Goal: Information Seeking & Learning: Learn about a topic

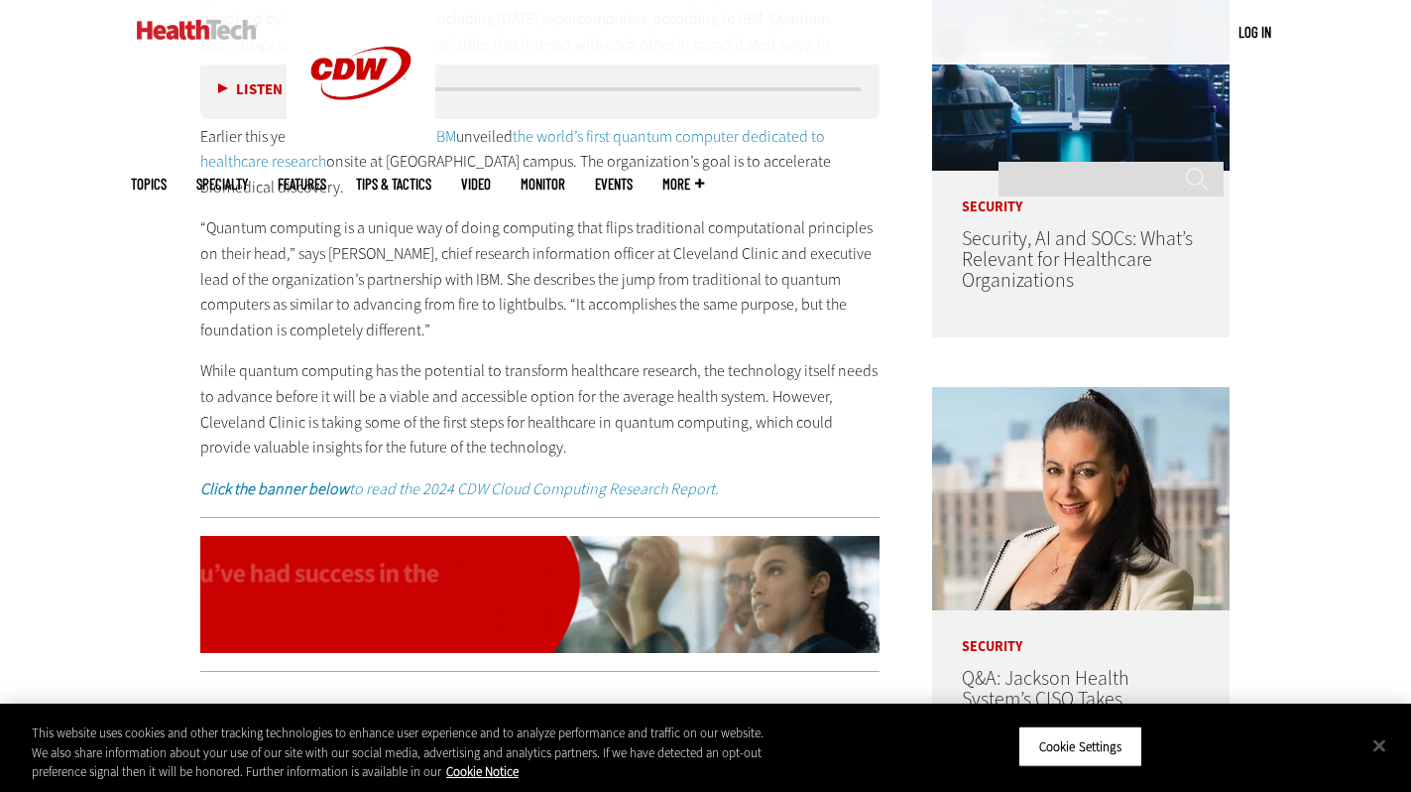
scroll to position [1149, 0]
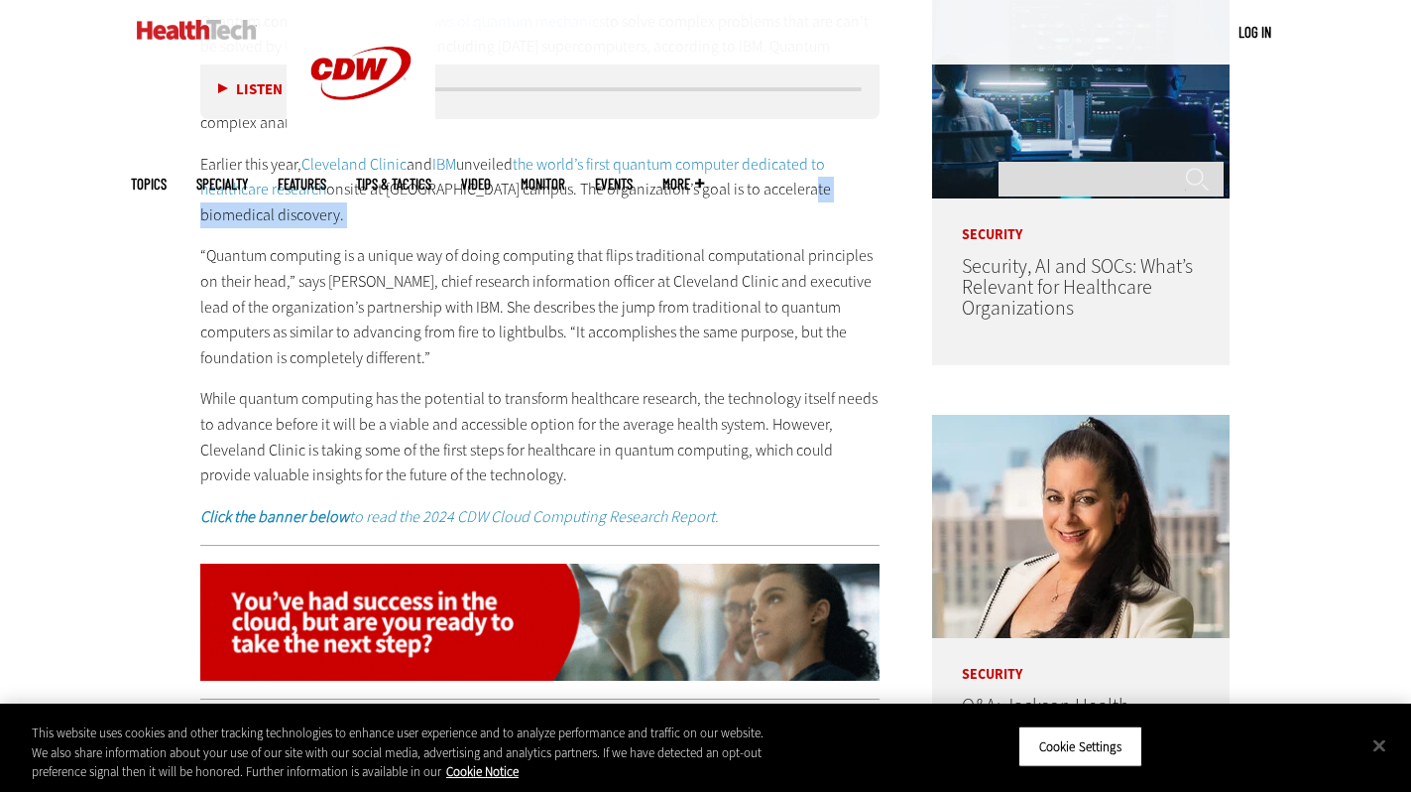
drag, startPoint x: 795, startPoint y: 292, endPoint x: 771, endPoint y: 346, distance: 59.9
click at [771, 346] on div "Quantum computing harnesses the laws of quantum mechanics to solve complex prob…" at bounding box center [540, 269] width 680 height 521
copy div "ccelerate biomedical discovery."
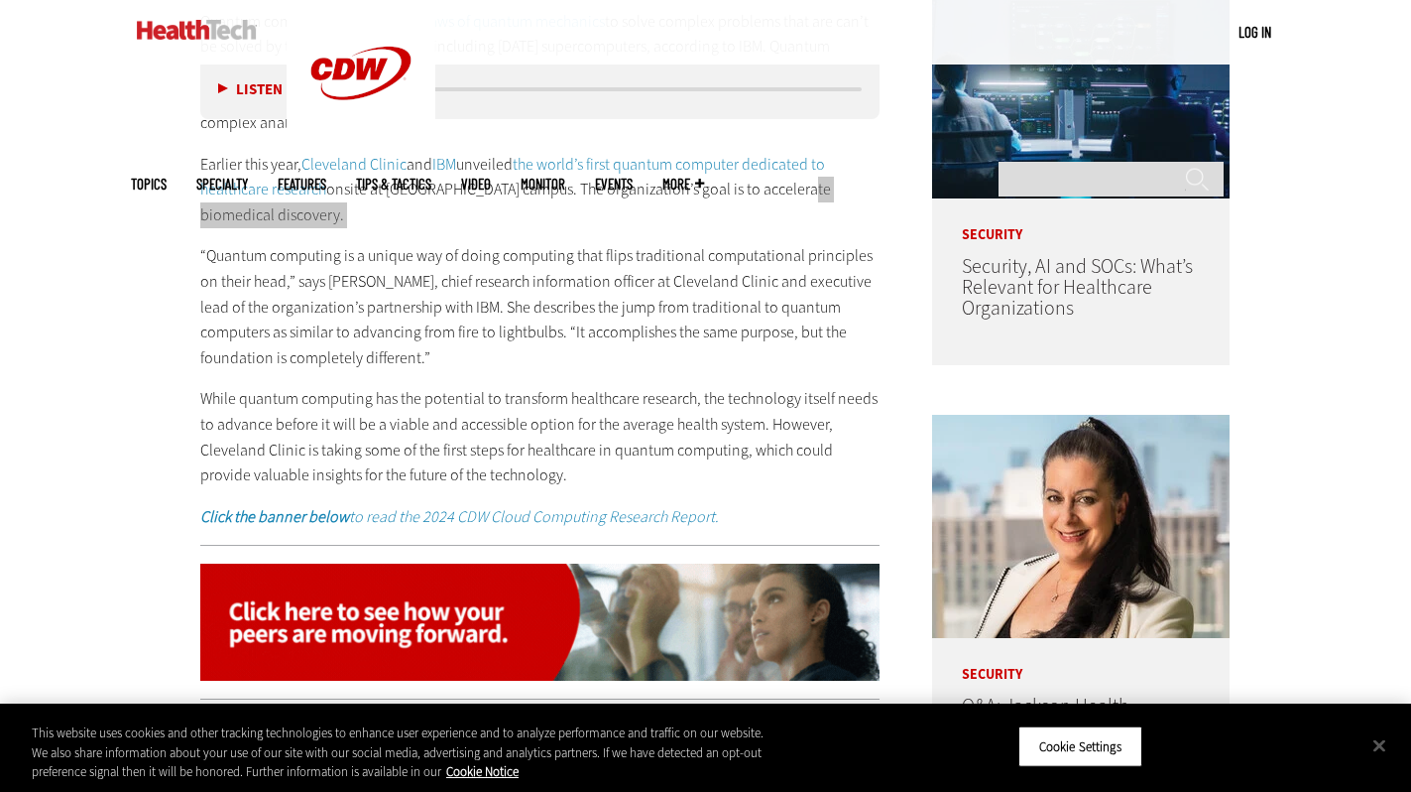
scroll to position [3719, 0]
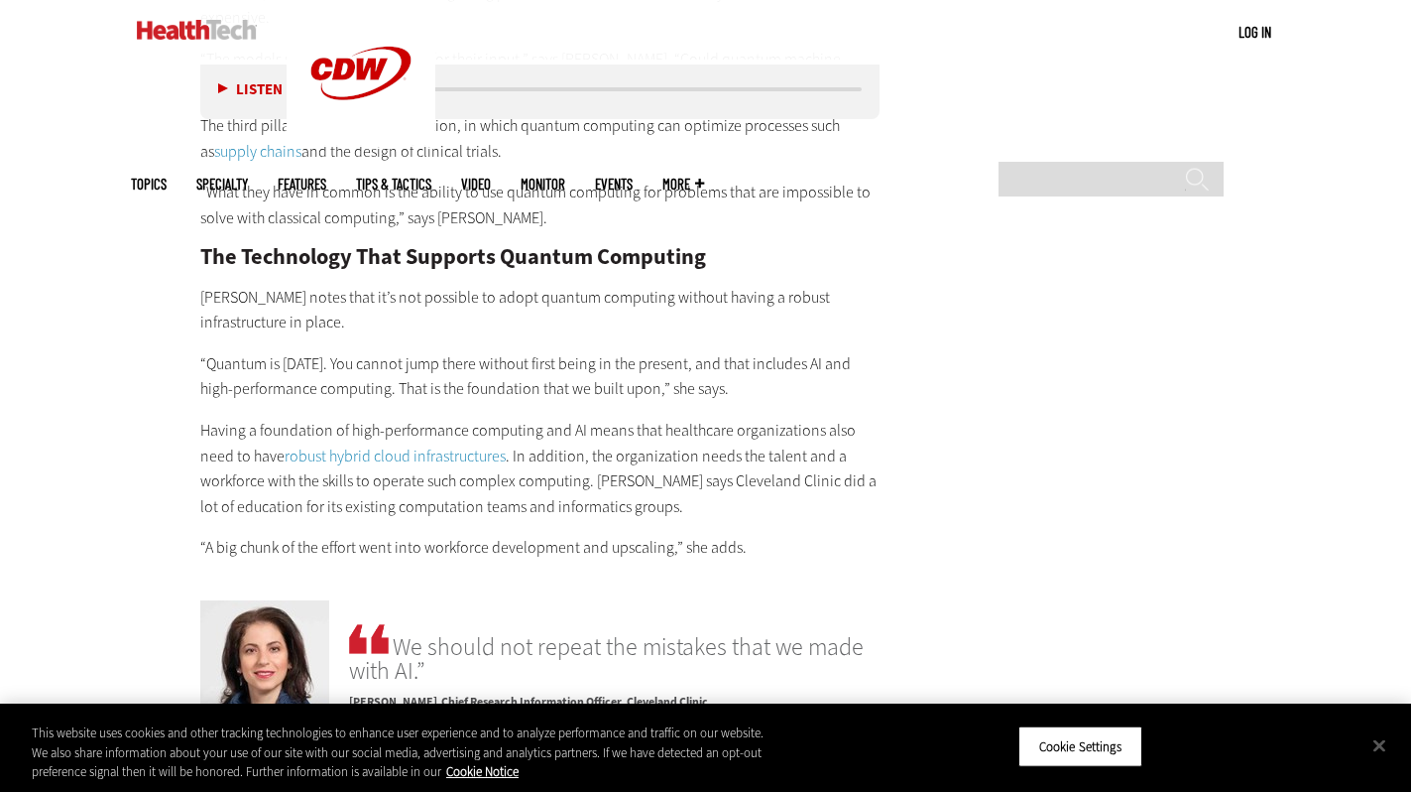
drag, startPoint x: 336, startPoint y: 392, endPoint x: 142, endPoint y: 425, distance: 197.1
copy p "which is quantum research that transforms a chemical formula into a 3D structure"
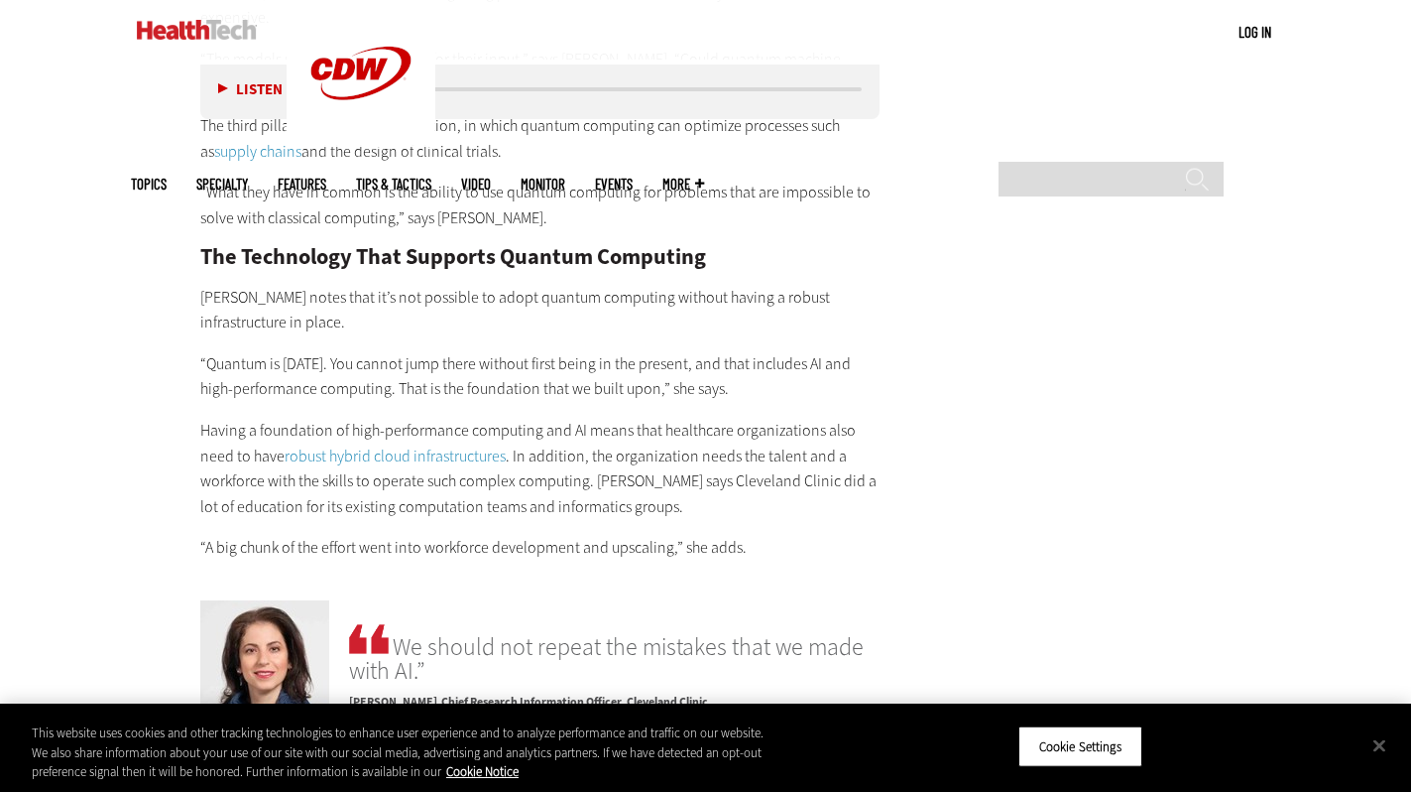
drag, startPoint x: 568, startPoint y: 424, endPoint x: 197, endPoint y: 462, distance: 373.0
copy p "drug discovery , therapeutics and [MEDICAL_DATA]"
